Goal: Information Seeking & Learning: Check status

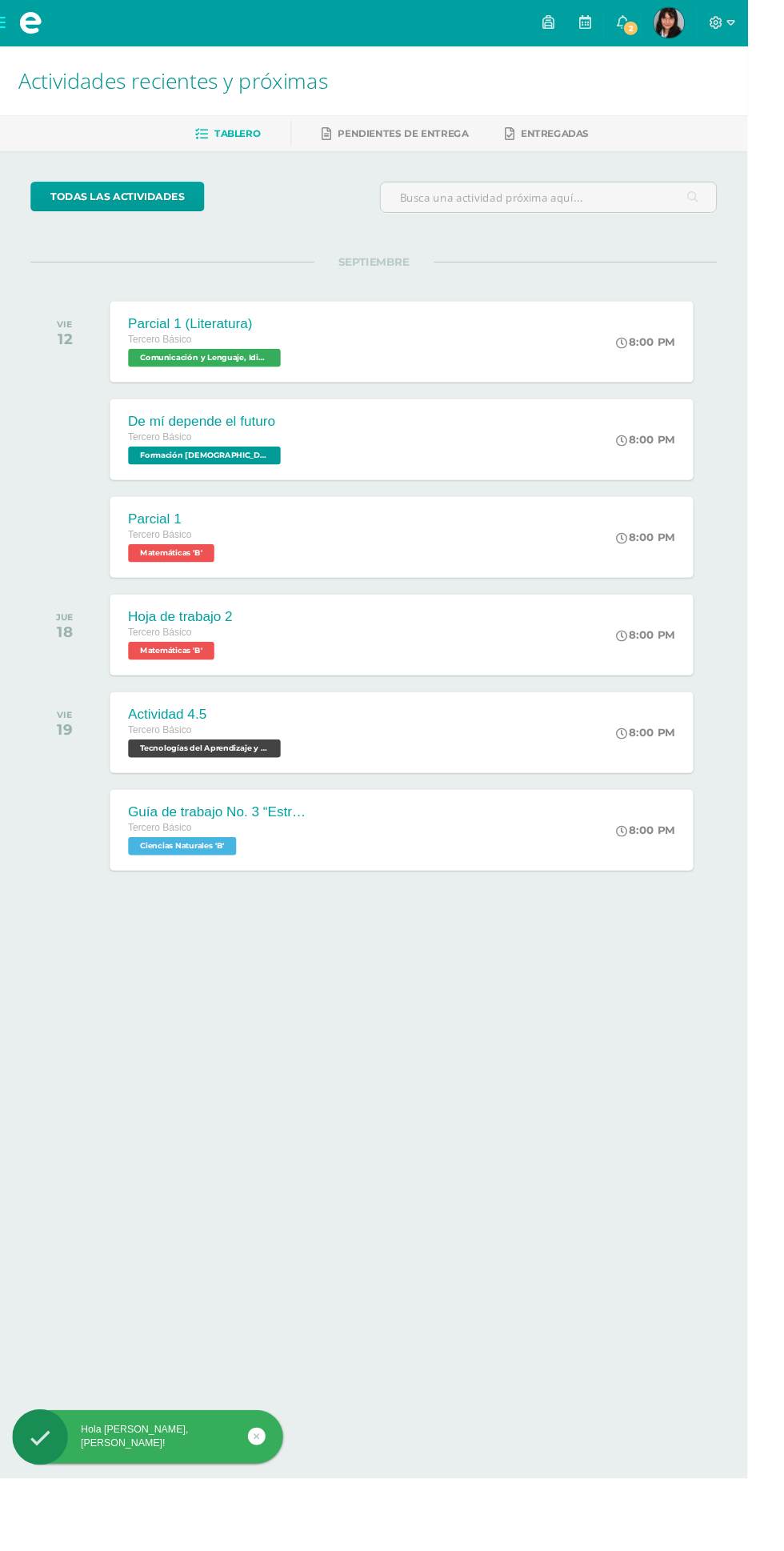
click at [670, 29] on span "2" at bounding box center [662, 30] width 18 height 18
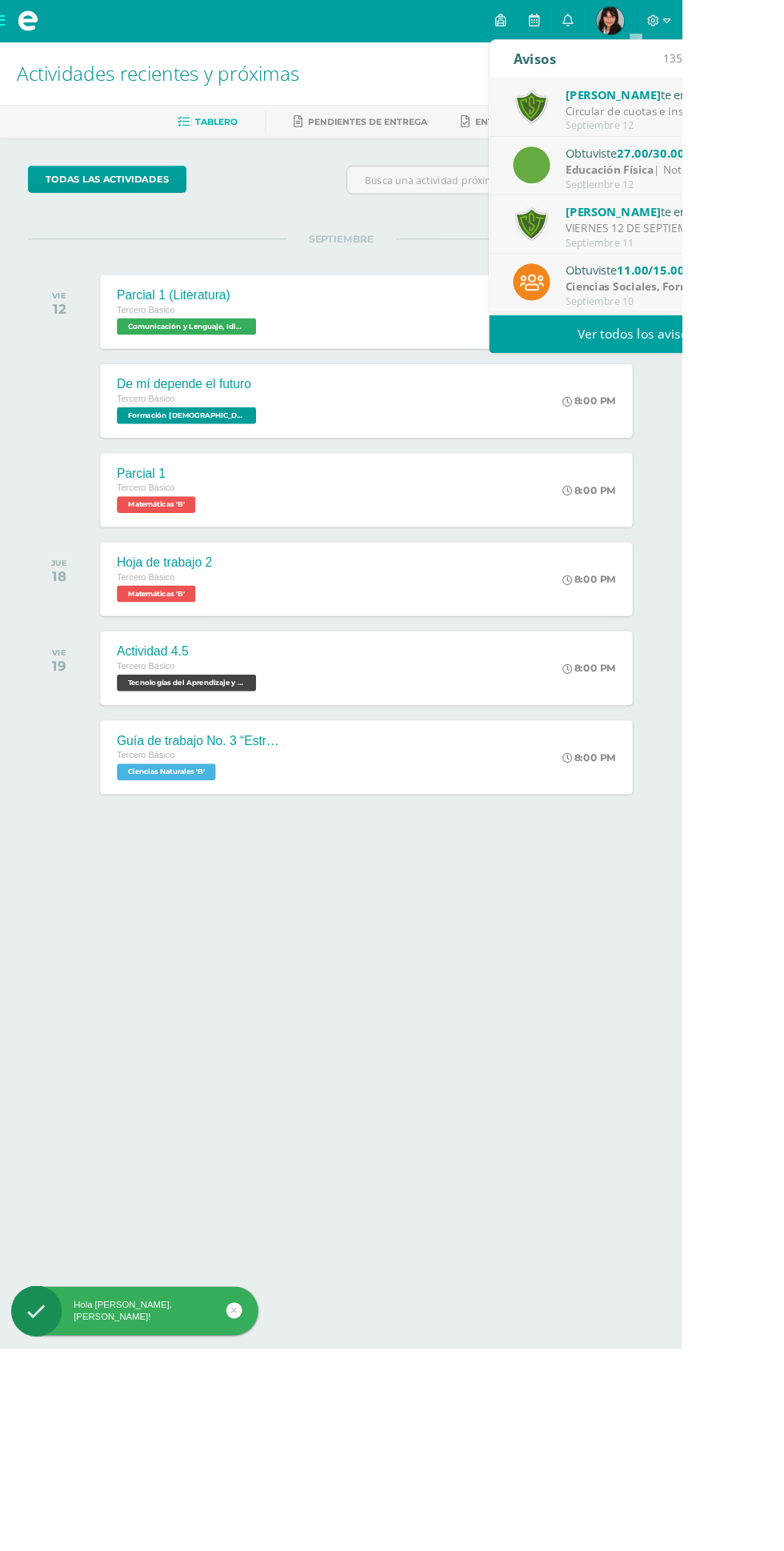
click at [783, 378] on link "Ver todos los avisos" at bounding box center [731, 384] width 338 height 44
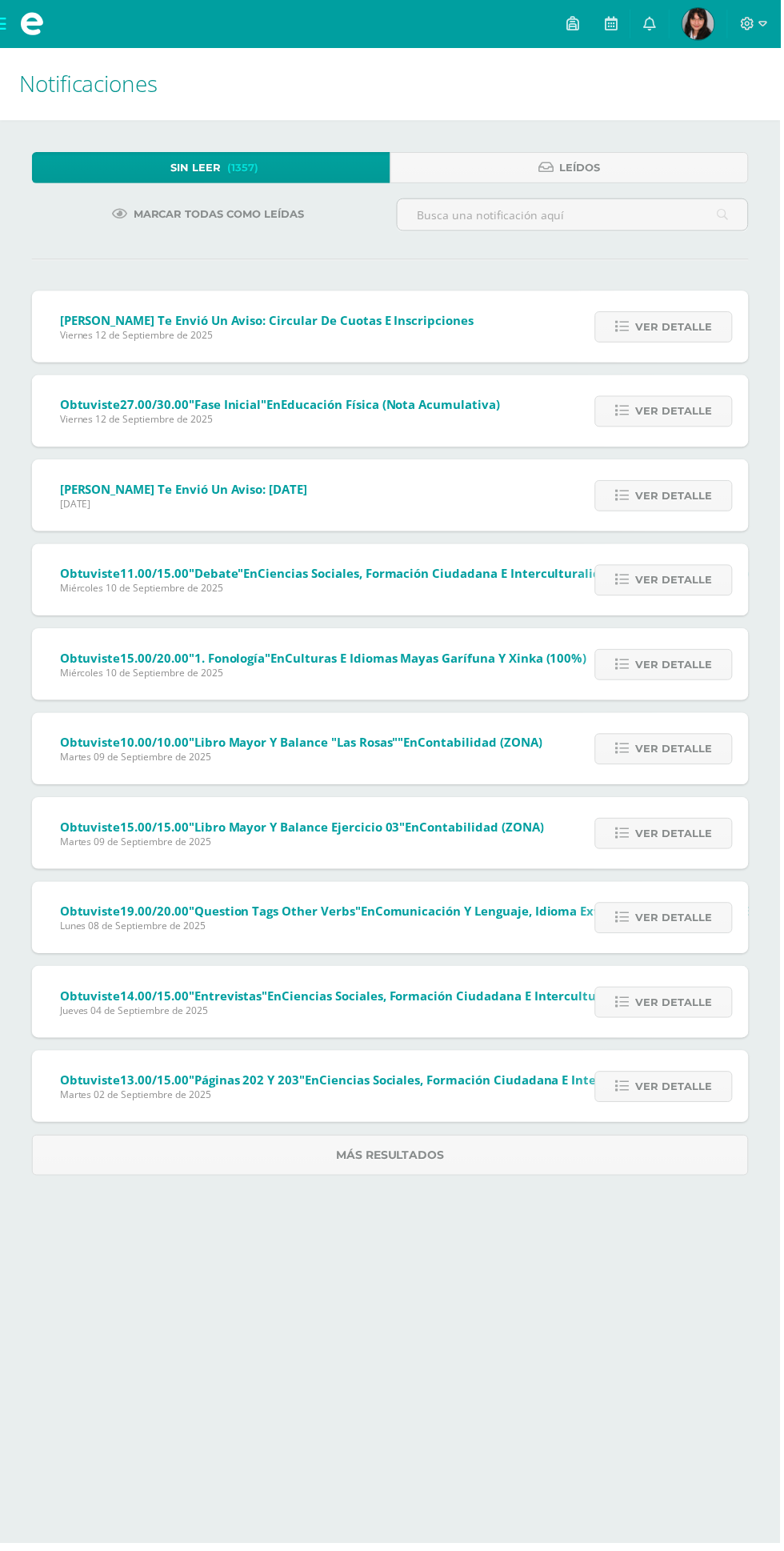
click at [673, 328] on span "Ver detalle" at bounding box center [677, 329] width 76 height 29
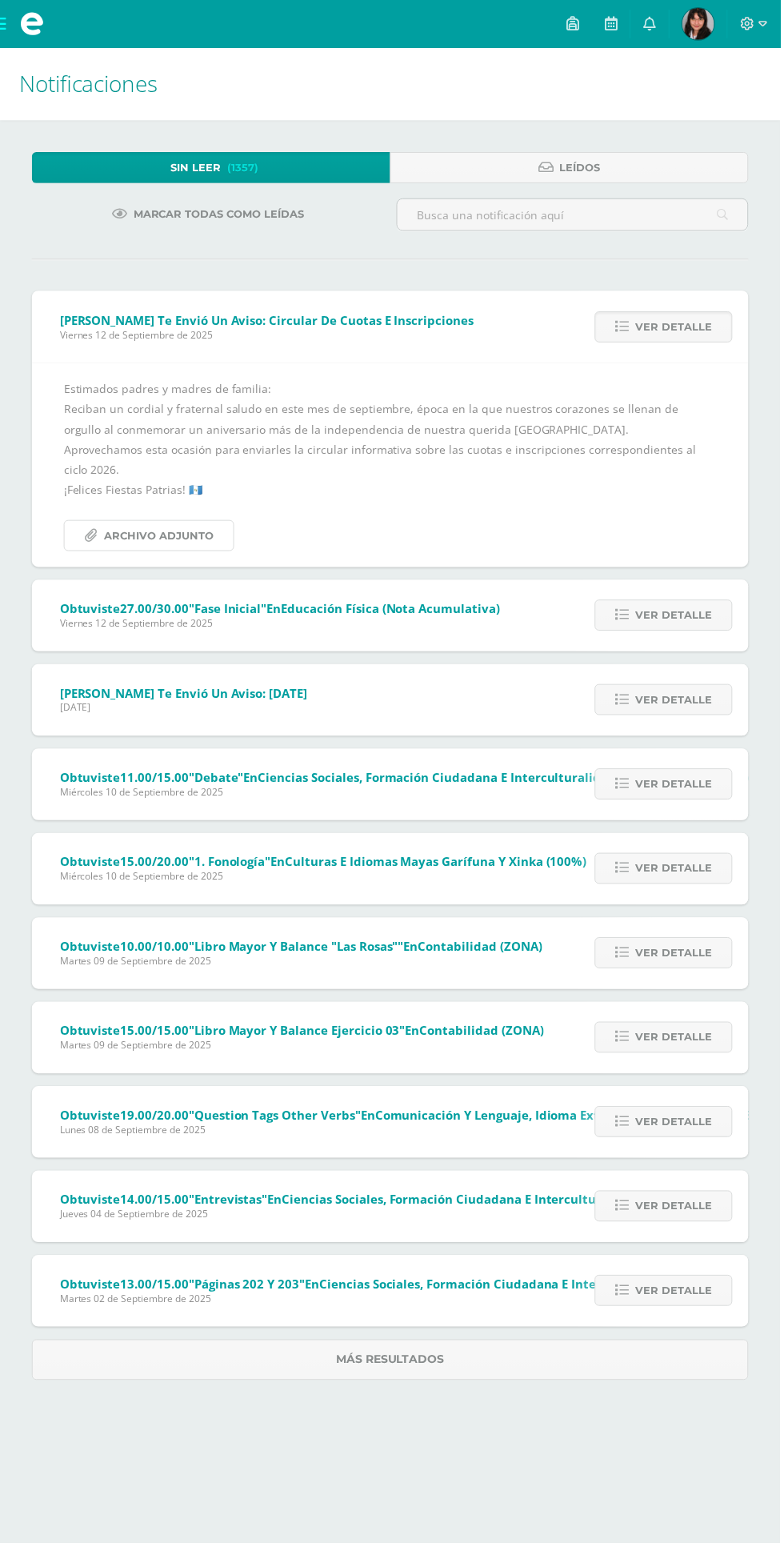
click at [154, 538] on span "Archivo Adjunto" at bounding box center [159, 538] width 110 height 29
